Goal: Task Accomplishment & Management: Use online tool/utility

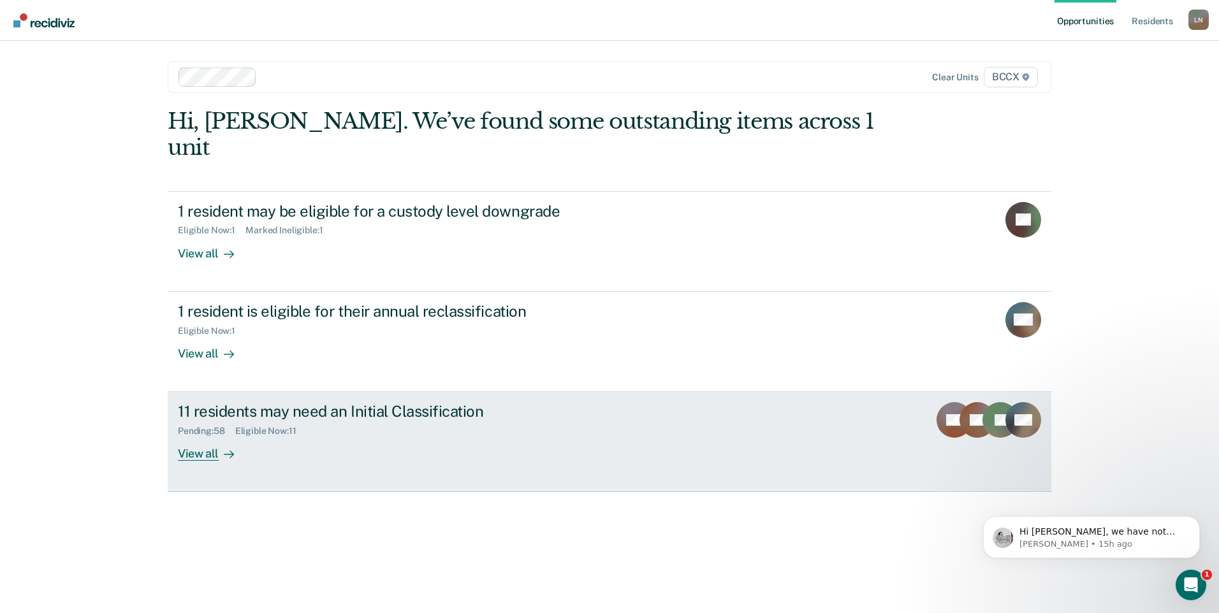
click at [211, 437] on div "View all" at bounding box center [213, 449] width 71 height 25
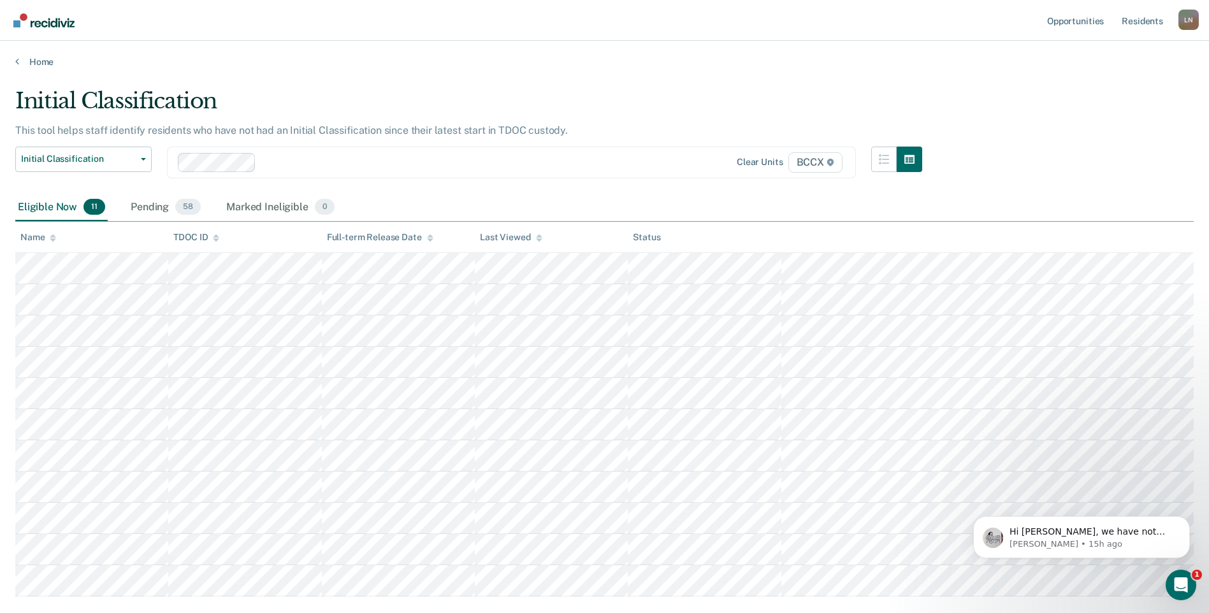
scroll to position [64, 0]
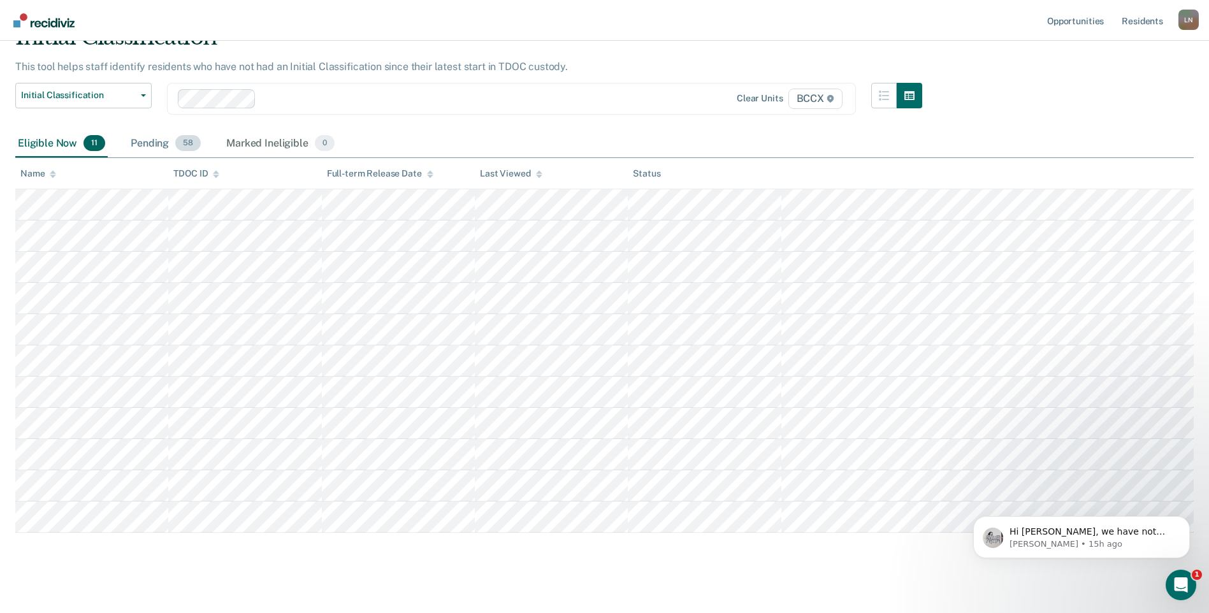
click at [150, 145] on div "Pending 58" at bounding box center [165, 144] width 75 height 28
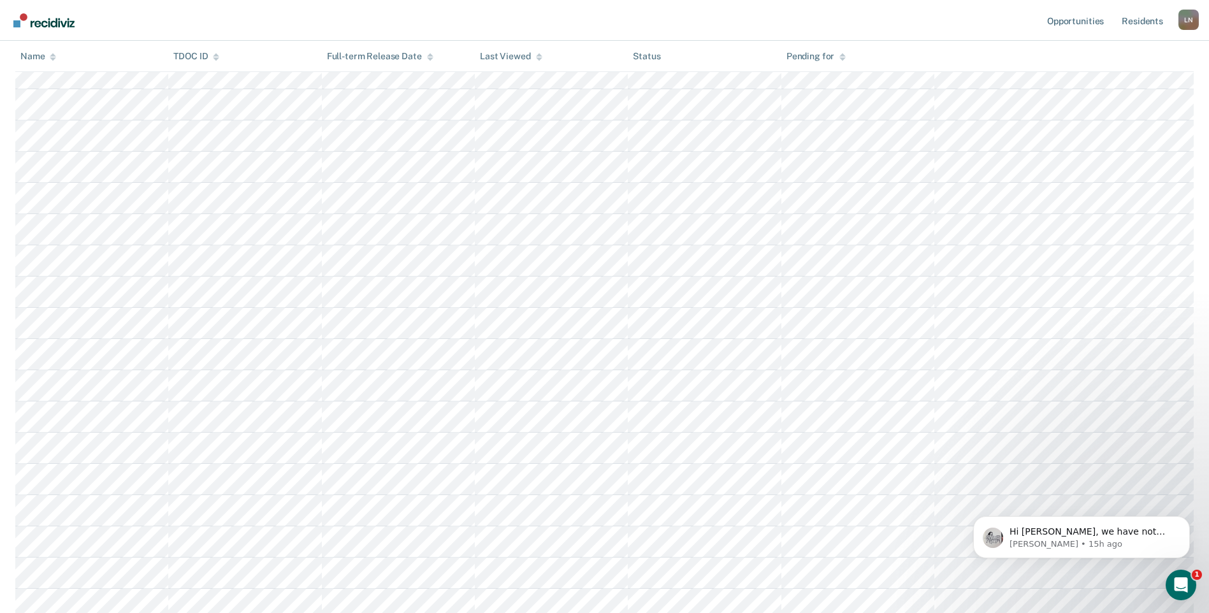
scroll to position [446, 0]
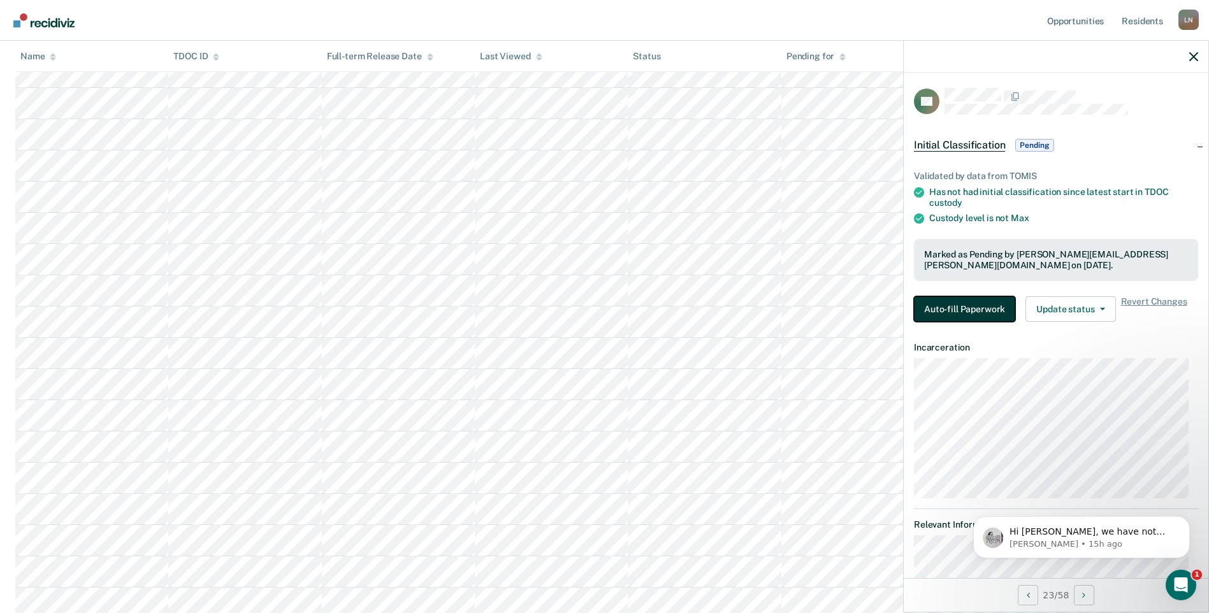
click at [994, 305] on button "Auto-fill Paperwork" at bounding box center [964, 308] width 101 height 25
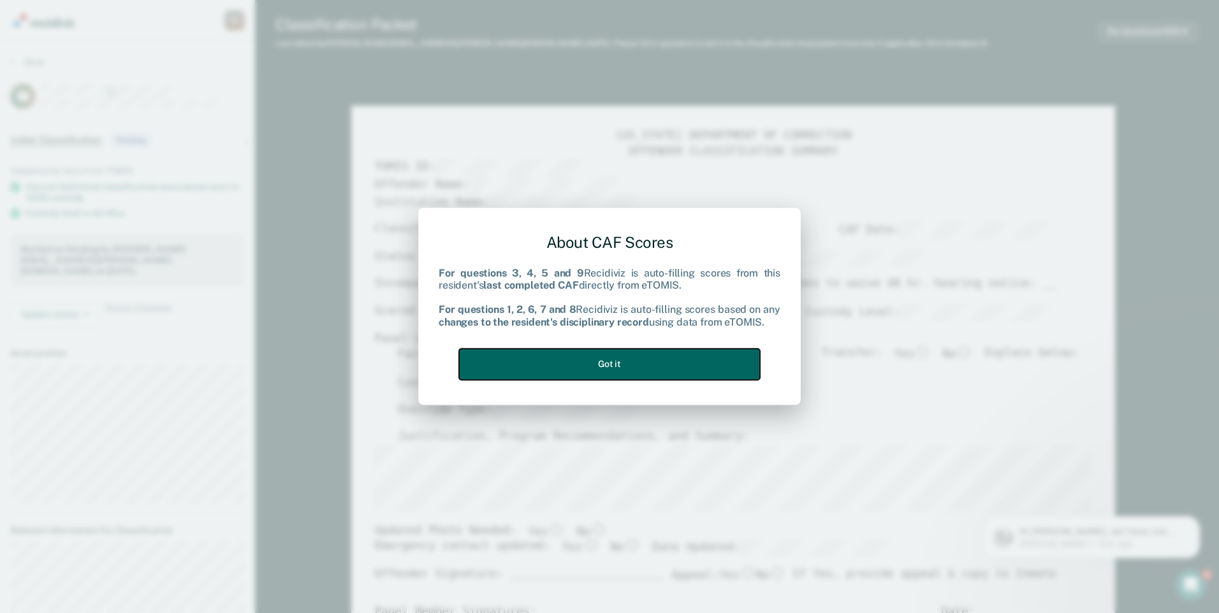
click at [615, 356] on button "Got it" at bounding box center [609, 364] width 301 height 31
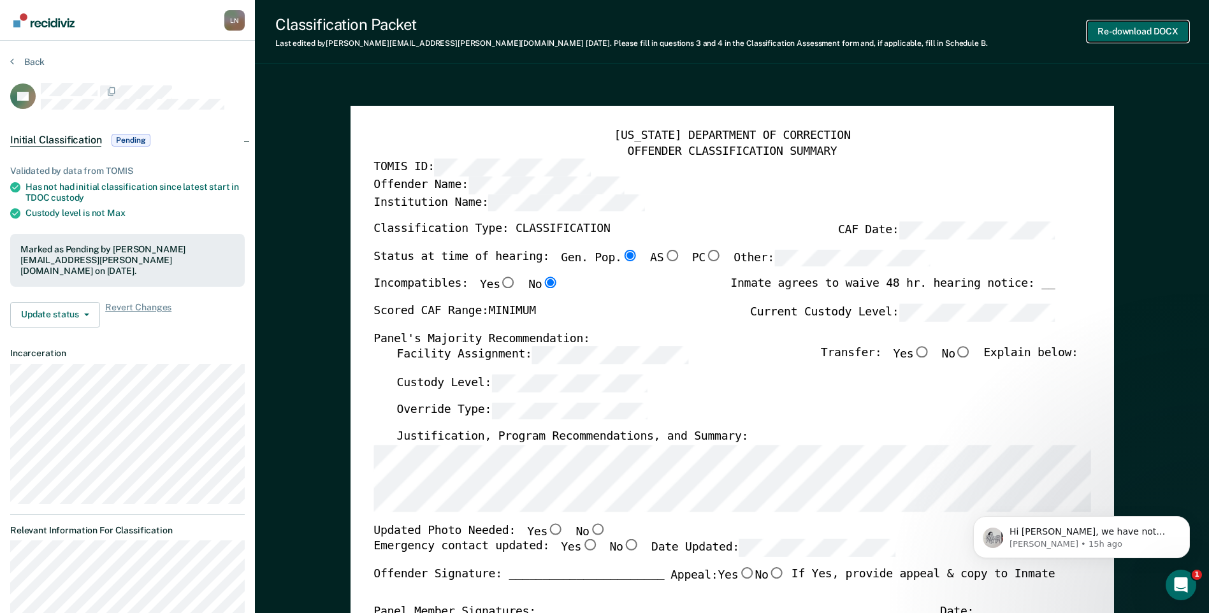
click at [1125, 28] on button "Re-download DOCX" at bounding box center [1137, 31] width 101 height 21
type textarea "x"
